Goal: Task Accomplishment & Management: Manage account settings

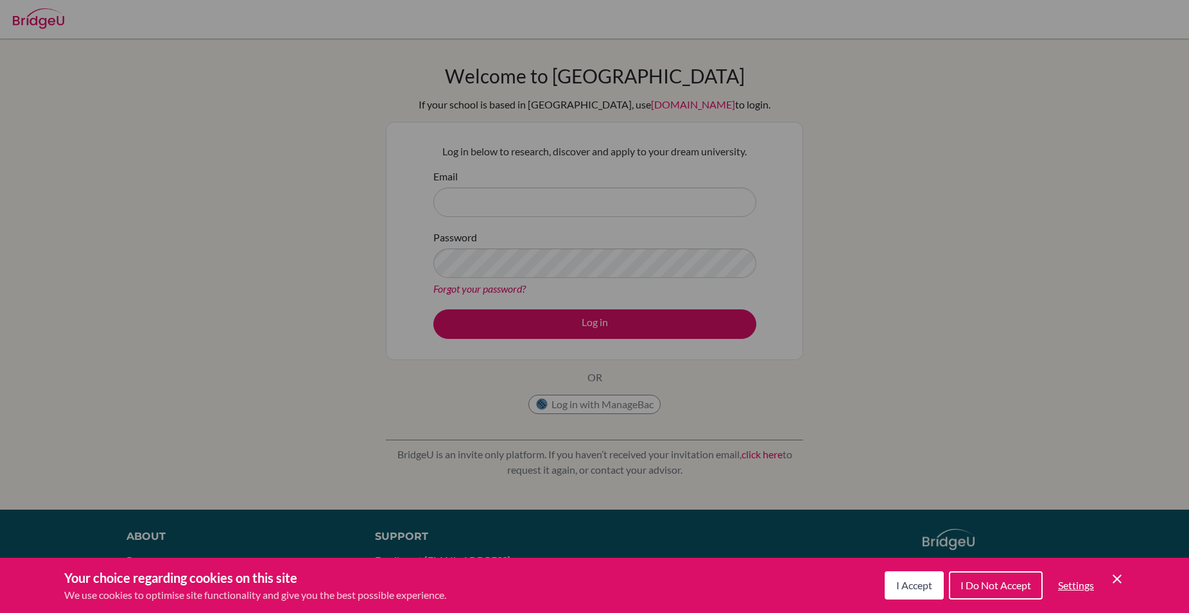
click at [924, 576] on button "I Accept" at bounding box center [913, 585] width 59 height 28
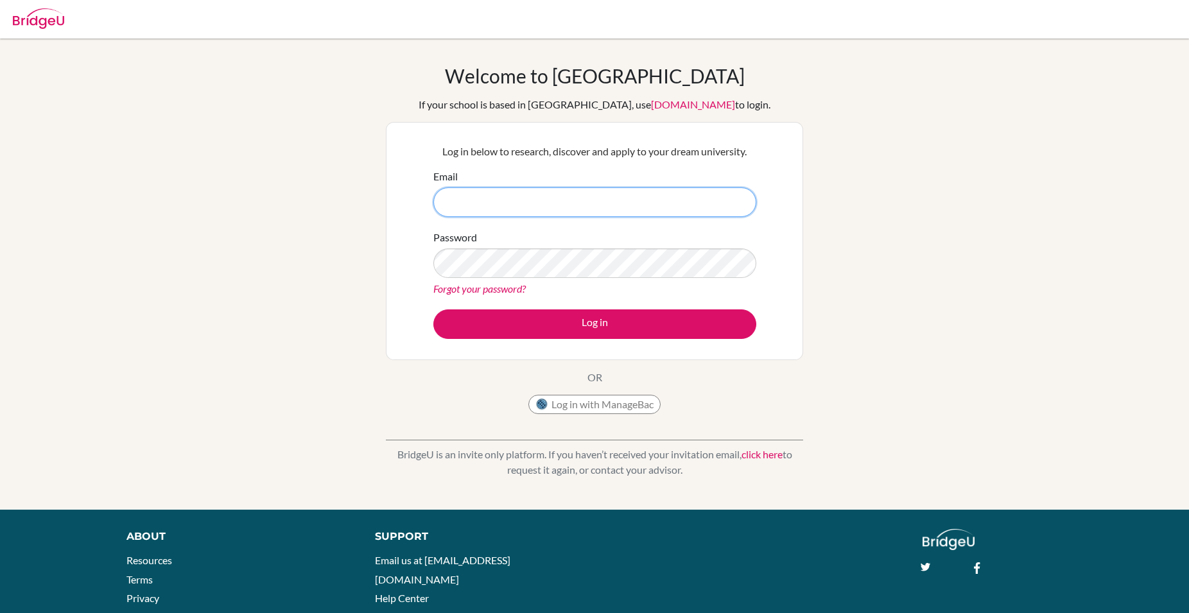
click at [577, 191] on input "Email" at bounding box center [594, 202] width 323 height 30
drag, startPoint x: 462, startPoint y: 209, endPoint x: 462, endPoint y: 201, distance: 8.3
click at [462, 209] on input "Email" at bounding box center [594, 202] width 323 height 30
type input "honest.makiwa@student.mcc.ac.zw"
click at [511, 290] on link "Forgot your password?" at bounding box center [479, 288] width 92 height 12
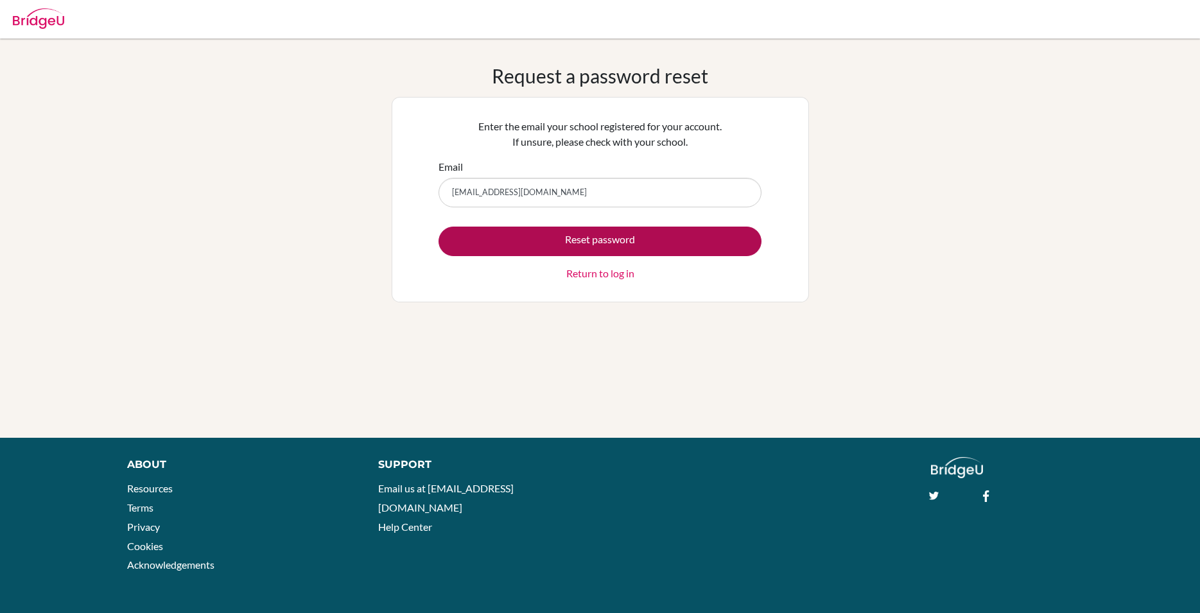
type input "[EMAIL_ADDRESS][DOMAIN_NAME]"
click at [498, 228] on button "Reset password" at bounding box center [599, 242] width 323 height 30
click at [546, 254] on button "Reset password" at bounding box center [599, 242] width 323 height 30
click at [482, 235] on button "Reset password" at bounding box center [599, 242] width 323 height 30
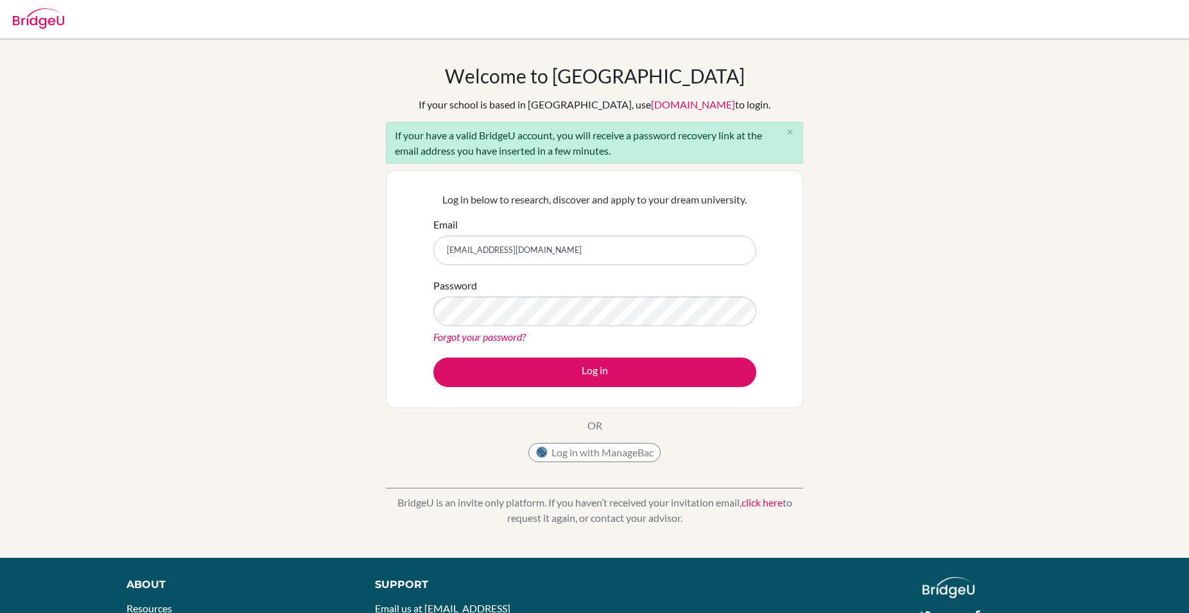
type input "honest.makiwa@student.mcc.ac.zw"
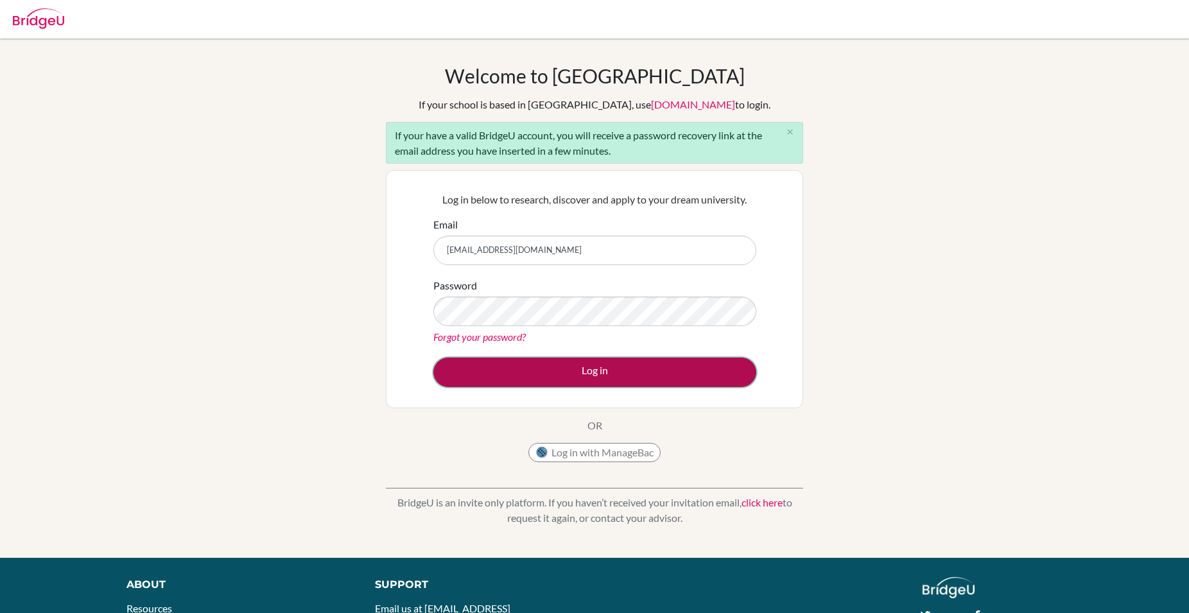
click at [535, 376] on button "Log in" at bounding box center [594, 372] width 323 height 30
click at [566, 368] on button "Log in" at bounding box center [594, 372] width 323 height 30
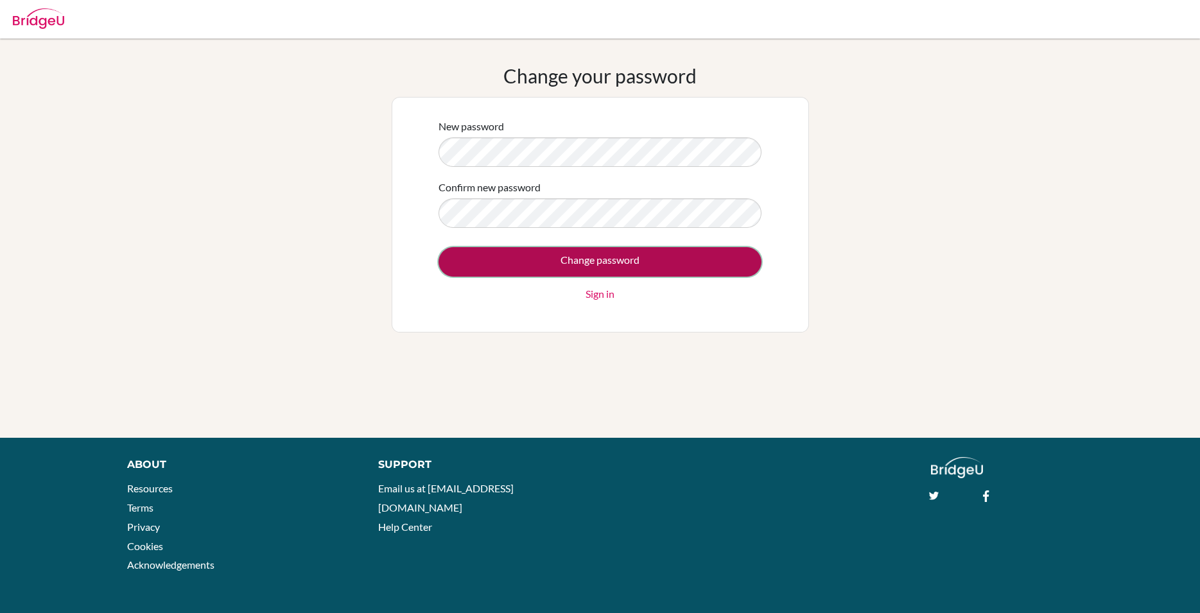
click at [598, 264] on input "Change password" at bounding box center [599, 262] width 323 height 30
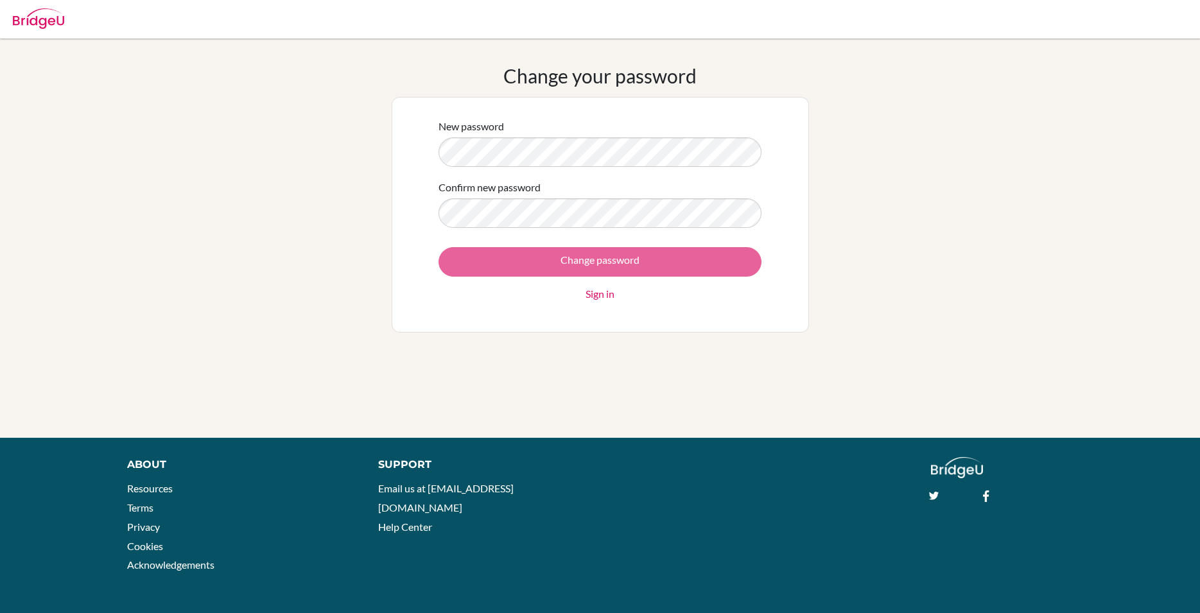
click at [540, 254] on div "Change password Sign in" at bounding box center [599, 274] width 323 height 55
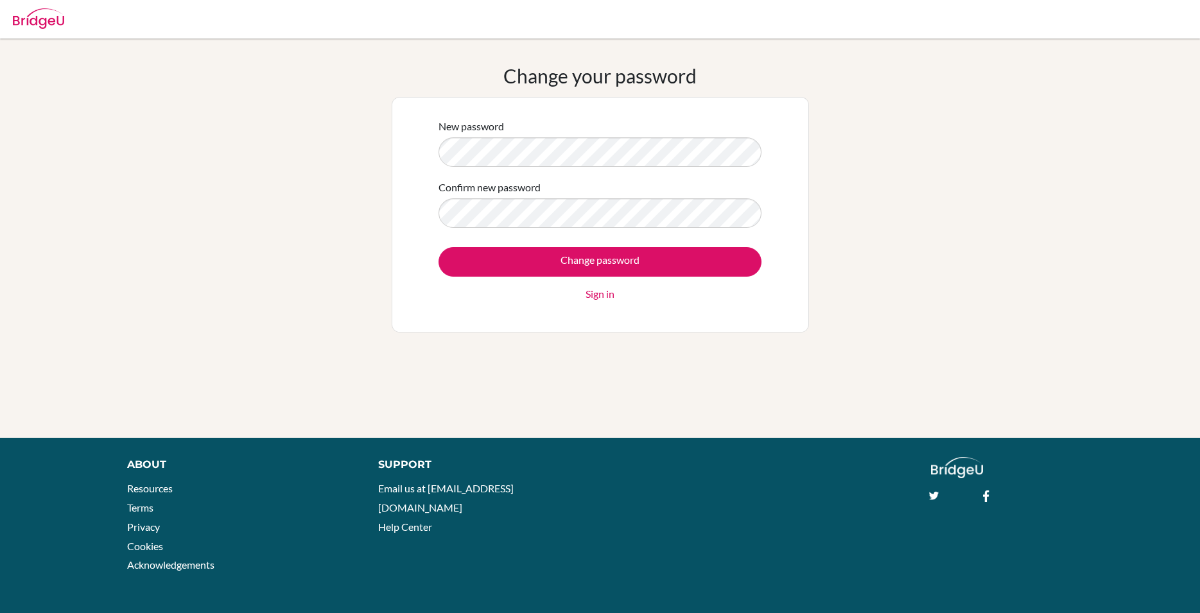
click at [535, 186] on label "Confirm new password" at bounding box center [489, 187] width 102 height 15
click at [438, 247] on input "Change password" at bounding box center [599, 262] width 323 height 30
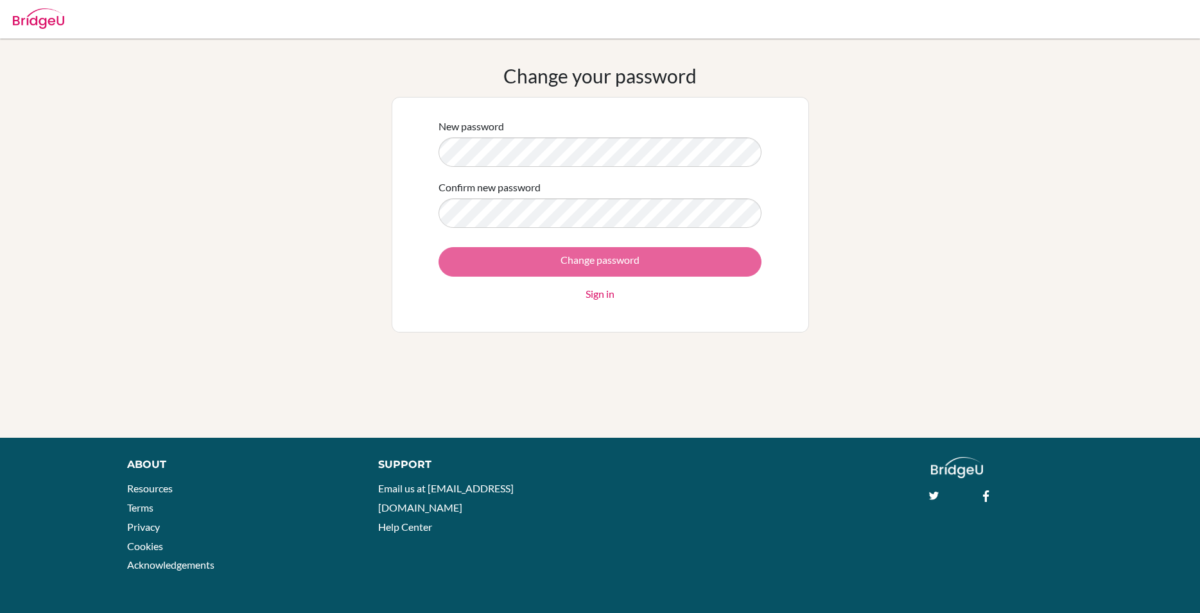
click at [596, 280] on div "Change password Sign in" at bounding box center [599, 274] width 323 height 55
click at [592, 267] on div "Change password Sign in" at bounding box center [599, 274] width 323 height 55
click at [591, 267] on div "Change password Sign in" at bounding box center [599, 274] width 323 height 55
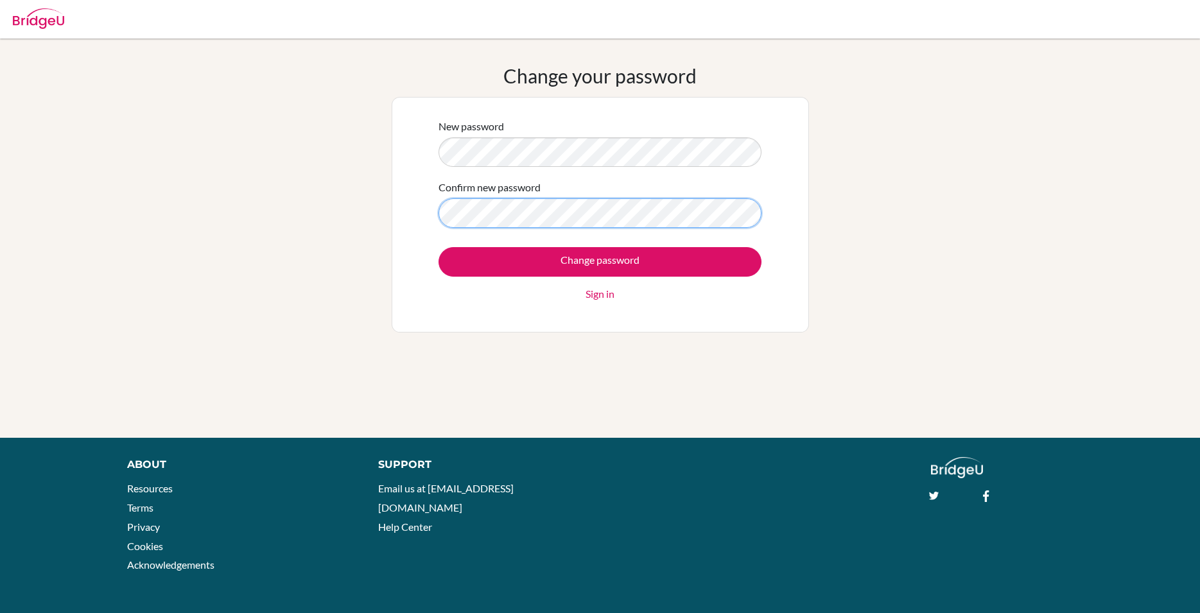
click at [438, 247] on input "Change password" at bounding box center [599, 262] width 323 height 30
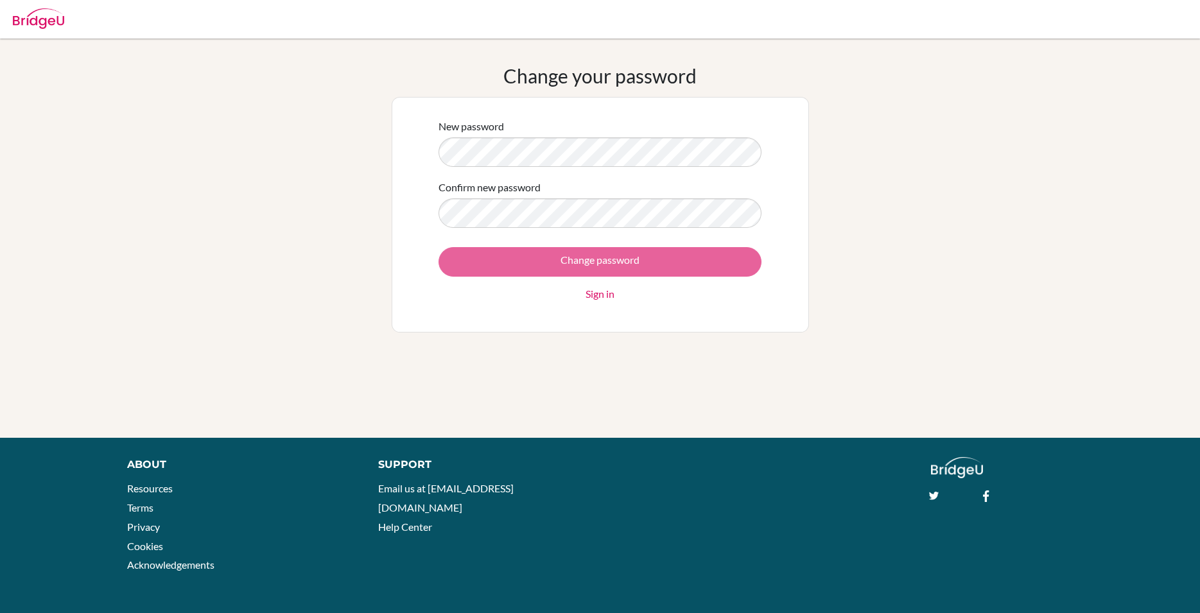
click at [530, 256] on div "Change password Sign in" at bounding box center [599, 274] width 323 height 55
click at [529, 256] on div "Change password Sign in" at bounding box center [599, 274] width 323 height 55
click at [463, 337] on div "Change your password New password Confirm new password Change password Sign in" at bounding box center [600, 238] width 417 height 348
click at [295, 316] on div "Change your password New password Confirm new password Change password Sign in" at bounding box center [600, 238] width 1200 height 348
click at [546, 159] on form "New password Confirm new password Change password Sign in" at bounding box center [599, 210] width 323 height 183
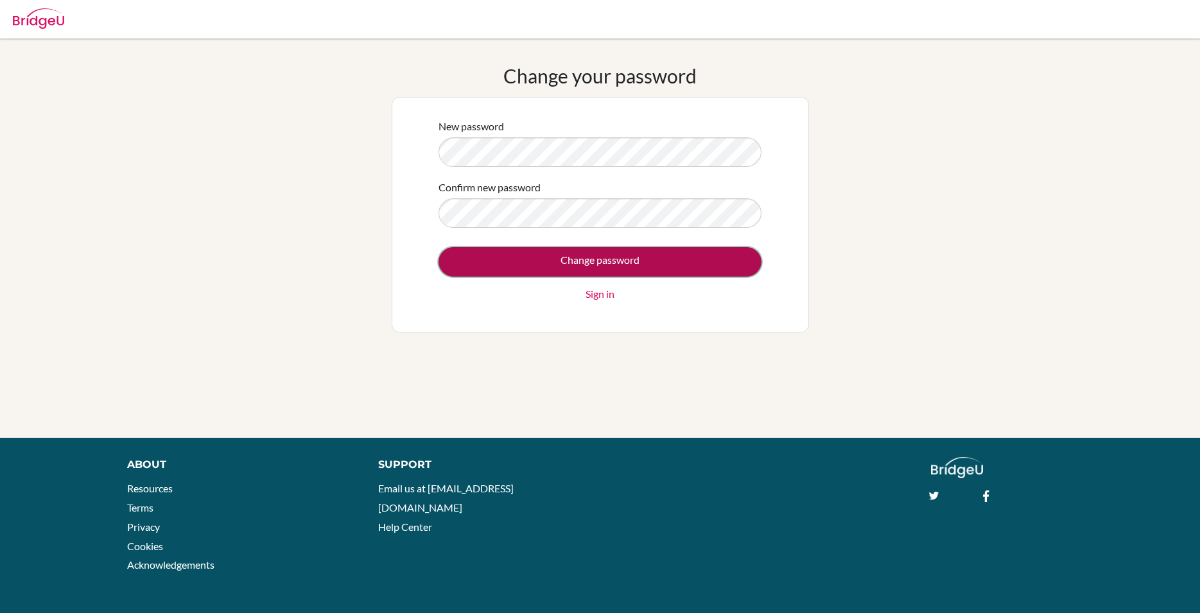
click at [537, 257] on input "Change password" at bounding box center [599, 262] width 323 height 30
